Goal: Navigation & Orientation: Understand site structure

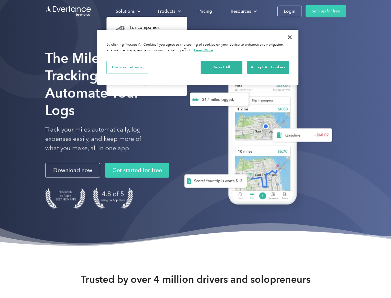
click at [128, 11] on div "Solutions" at bounding box center [125, 11] width 19 height 8
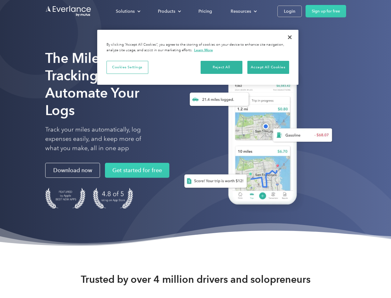
click at [169, 11] on div "Products" at bounding box center [166, 11] width 17 height 8
click at [243, 11] on div "Resources" at bounding box center [241, 11] width 20 height 8
click at [127, 67] on button "Cookies Settings" at bounding box center [128, 67] width 42 height 13
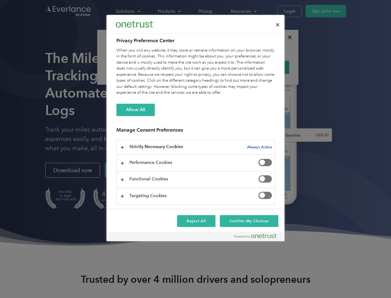
click at [222, 67] on div "When you visit any website, it may store or retrieve information on your browse…" at bounding box center [196, 71] width 159 height 48
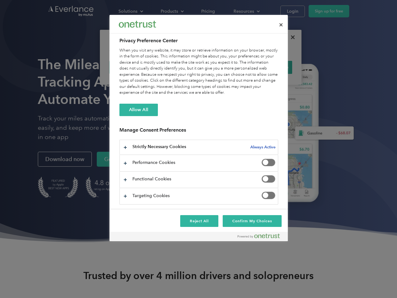
click at [268, 67] on div "When you visit any website, it may store or retrieve information on your browse…" at bounding box center [198, 71] width 159 height 48
click at [290, 37] on div at bounding box center [198, 149] width 397 height 298
